Goal: Task Accomplishment & Management: Manage account settings

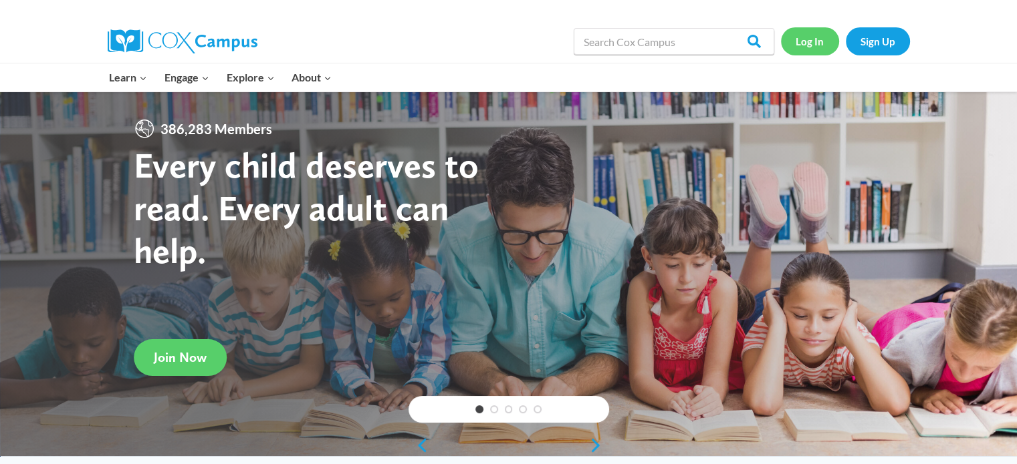
click at [808, 41] on link "Log In" at bounding box center [810, 40] width 58 height 27
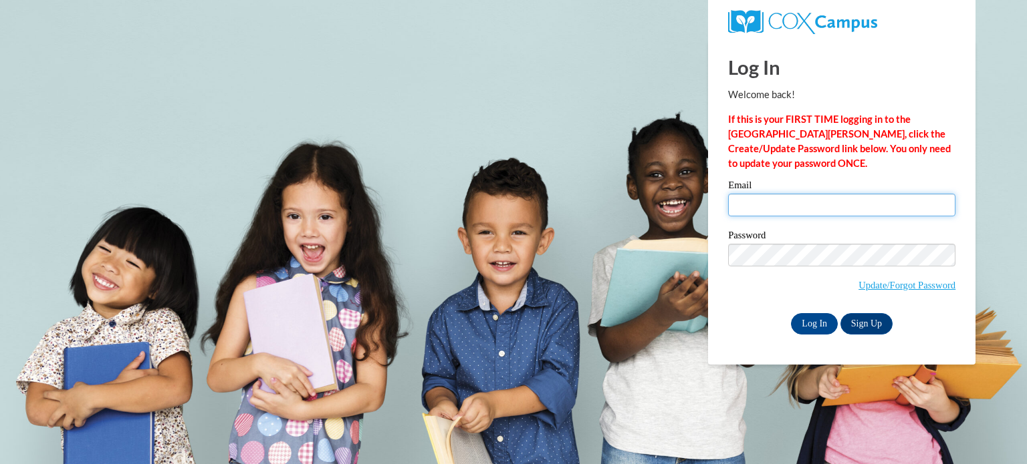
click at [804, 203] on input "Email" at bounding box center [841, 205] width 227 height 23
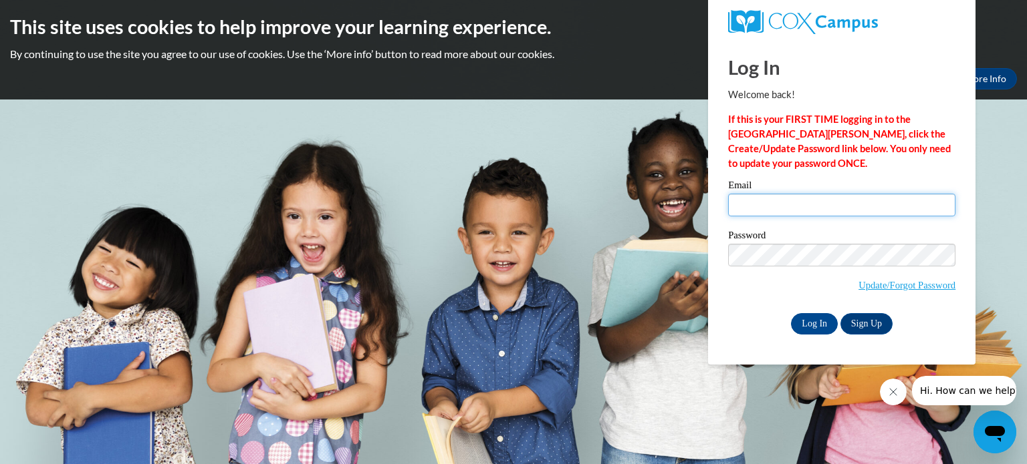
type input "[EMAIL_ADDRESS][DOMAIN_NAME]"
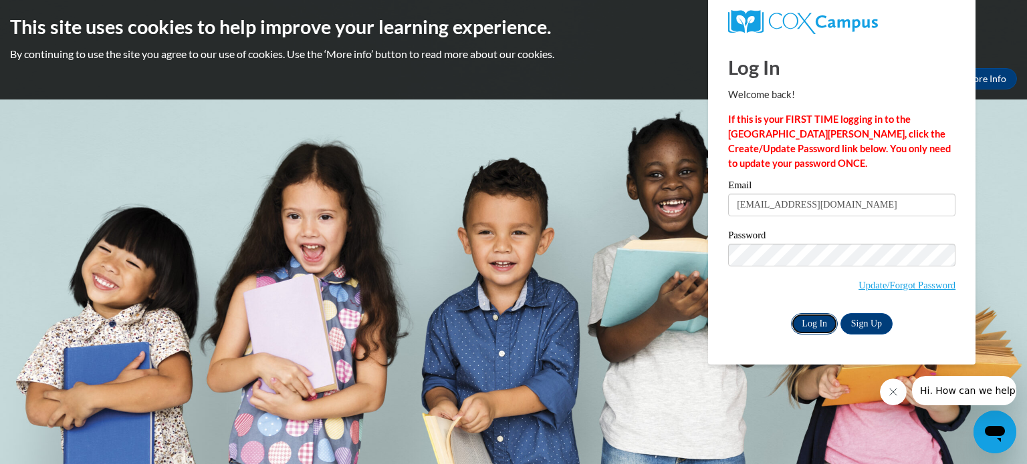
click at [824, 322] on input "Log In" at bounding box center [814, 323] width 47 height 21
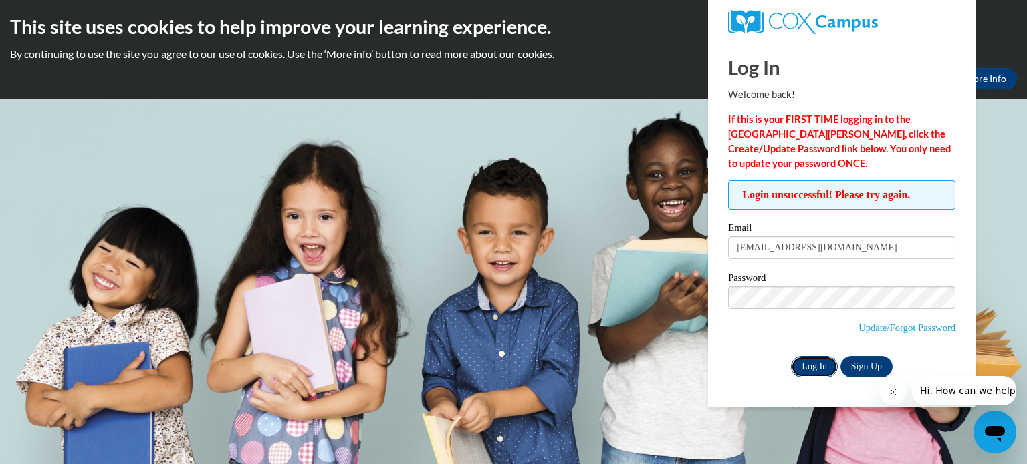
click at [810, 368] on input "Log In" at bounding box center [814, 366] width 47 height 21
click at [874, 330] on link "Update/Forgot Password" at bounding box center [906, 328] width 97 height 11
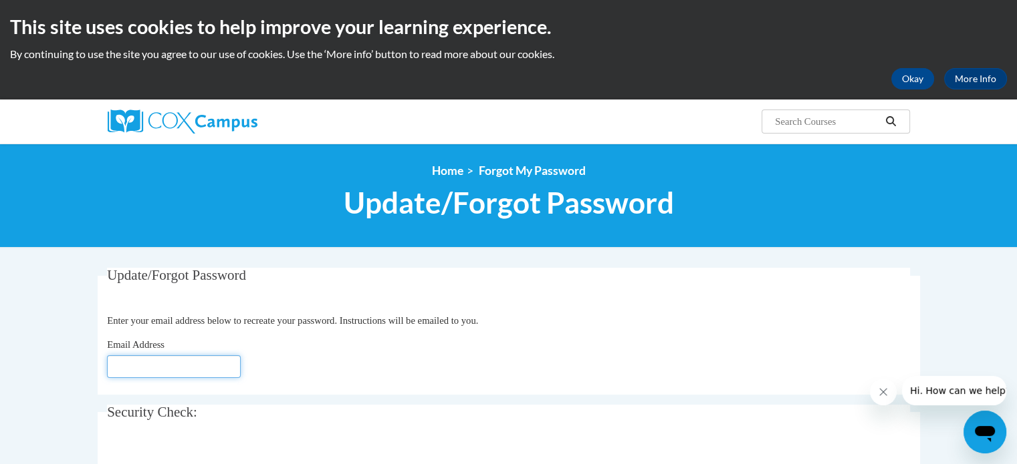
click at [190, 364] on input "Email Address" at bounding box center [174, 367] width 134 height 23
type input "smmythil@gmail.com"
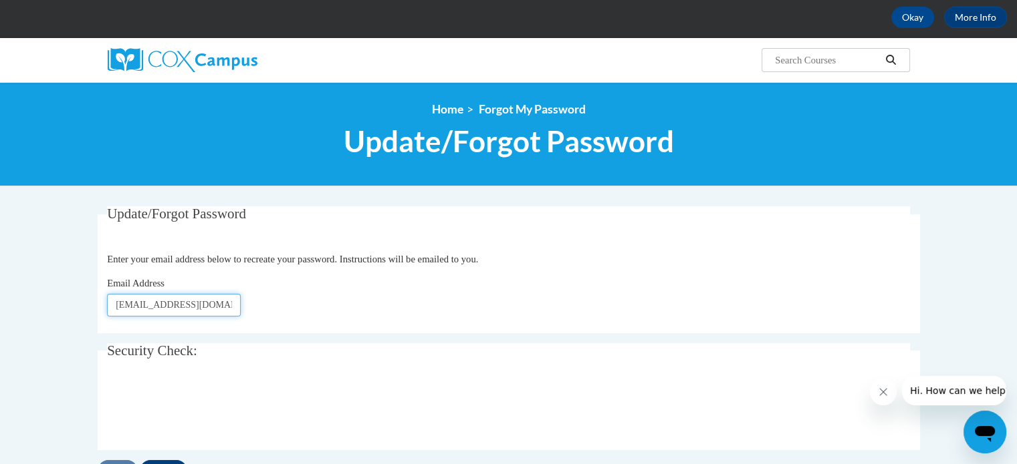
scroll to position [98, 0]
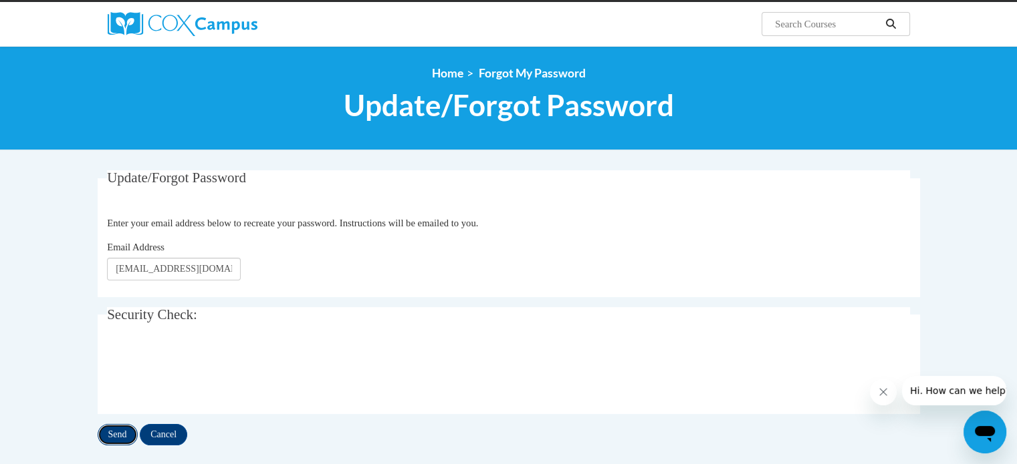
click at [118, 438] on input "Send" at bounding box center [118, 434] width 40 height 21
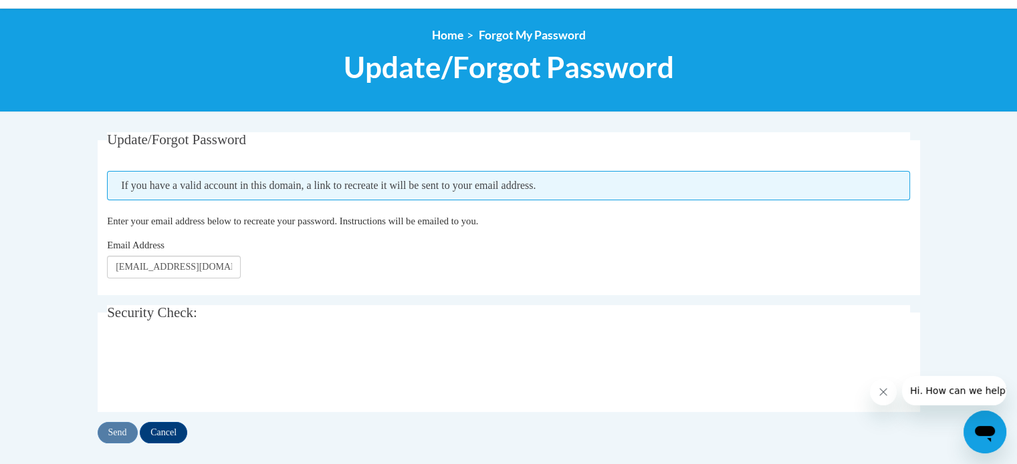
scroll to position [136, 0]
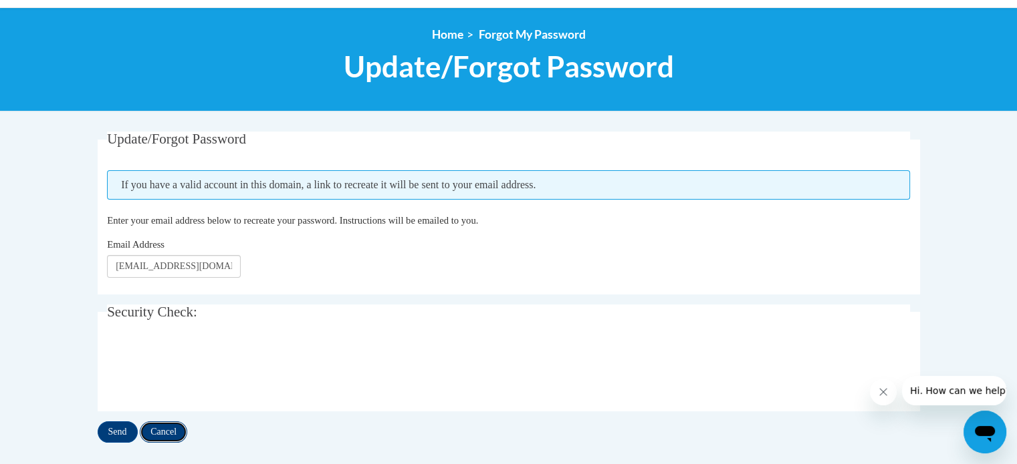
click at [174, 430] on input "Cancel" at bounding box center [163, 432] width 47 height 21
